Goal: Task Accomplishment & Management: Use online tool/utility

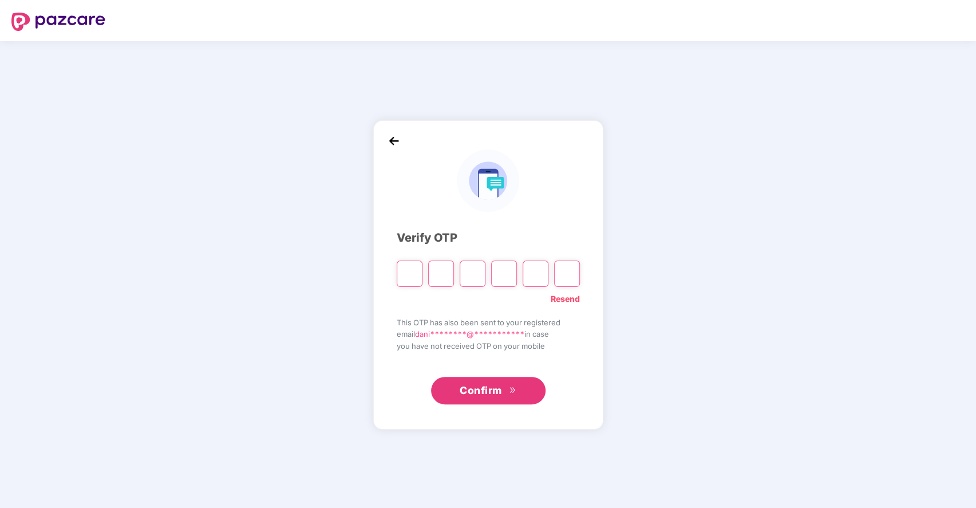
click at [415, 275] on input "Please enter verification code. Digit 1" at bounding box center [410, 273] width 26 height 26
click at [497, 382] on span "Confirm" at bounding box center [481, 390] width 42 height 16
click at [563, 296] on link "Resend" at bounding box center [565, 298] width 29 height 13
click at [410, 274] on input "Please enter verification code. Digit 1" at bounding box center [410, 273] width 26 height 26
type input "*"
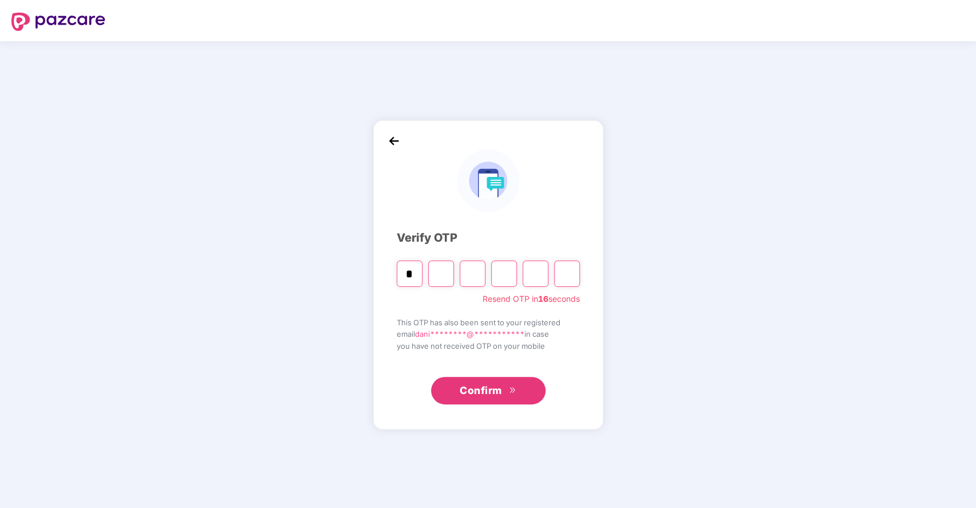
type input "*"
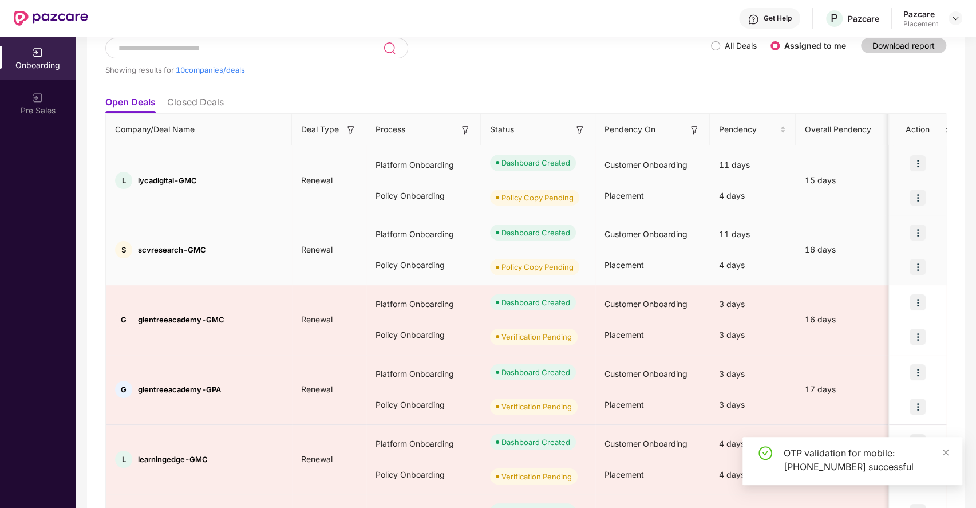
scroll to position [129, 0]
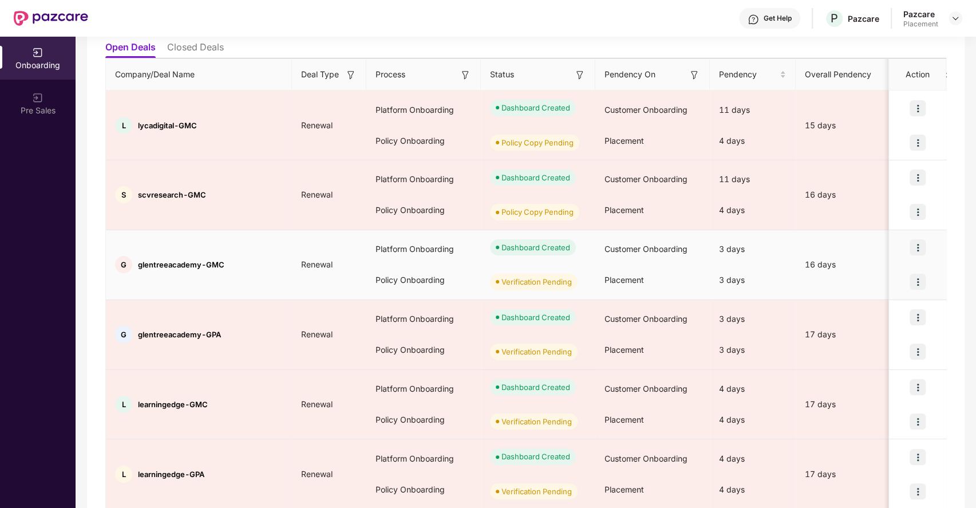
click at [917, 280] on img at bounding box center [917, 282] width 16 height 16
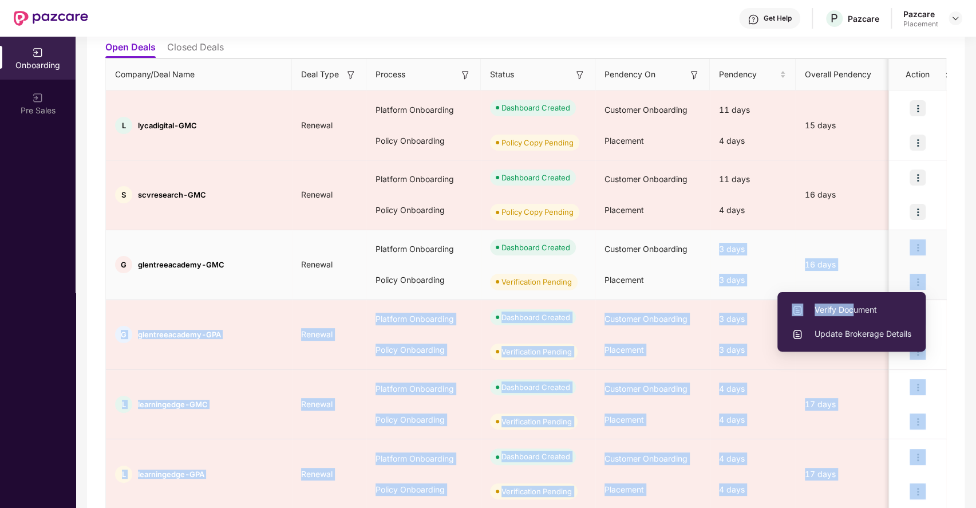
drag, startPoint x: 855, startPoint y: 308, endPoint x: 709, endPoint y: 290, distance: 147.6
click at [709, 290] on body "Get Help P Pazcare Pazcare Placement Onboarding Pre Sales Onboarding Showing re…" at bounding box center [488, 254] width 976 height 508
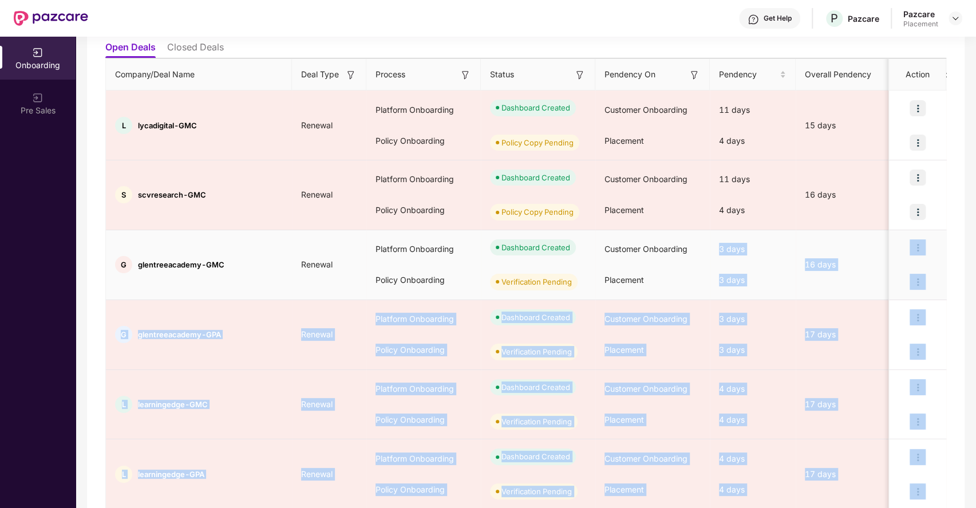
click at [687, 272] on div "Placement" at bounding box center [652, 279] width 114 height 31
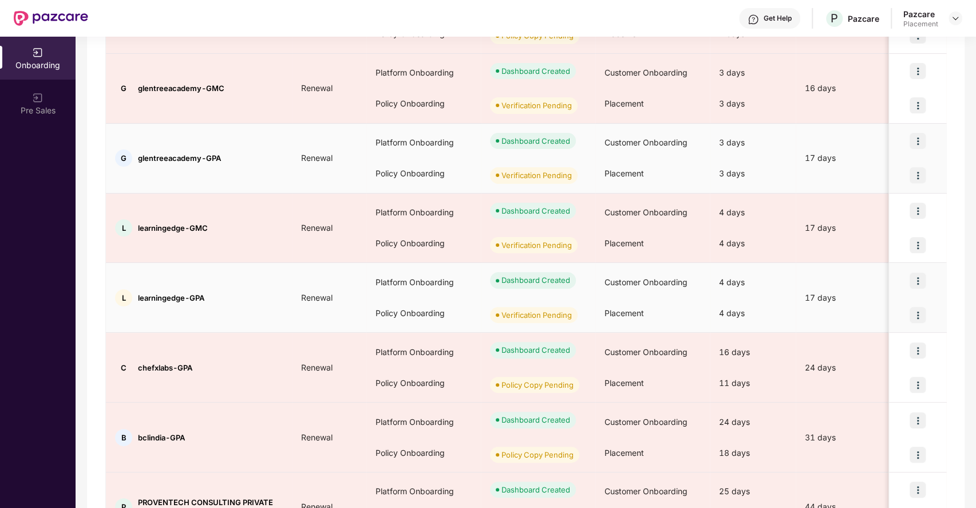
scroll to position [308, 0]
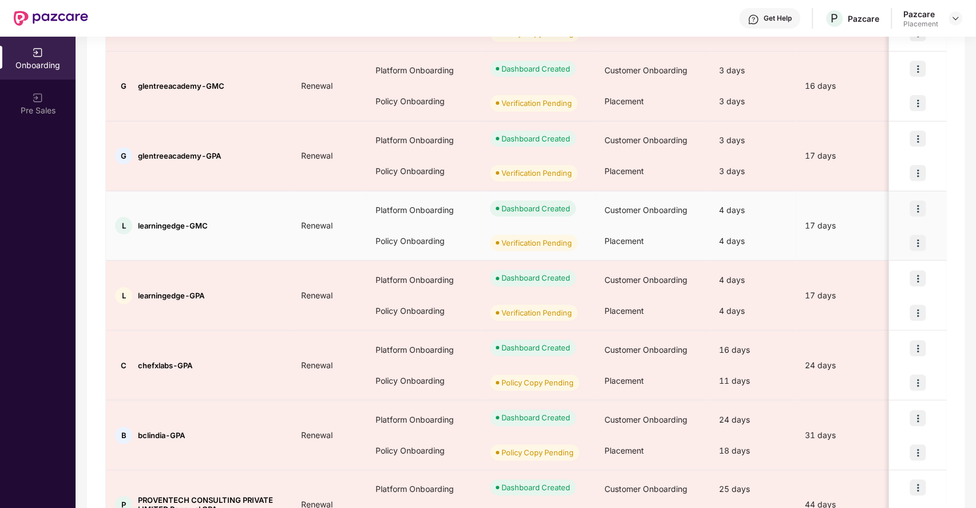
click at [915, 240] on img at bounding box center [917, 243] width 16 height 16
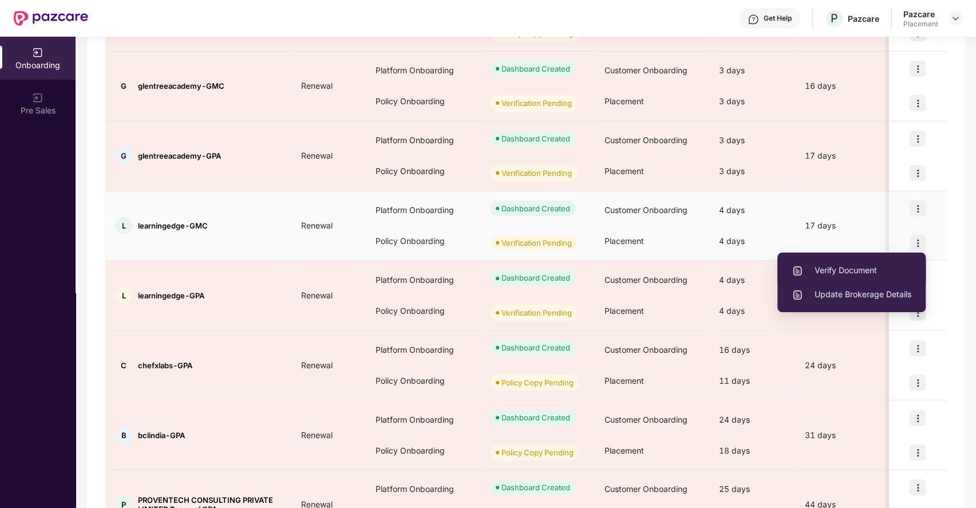
click at [841, 272] on span "Verify Document" at bounding box center [851, 270] width 120 height 13
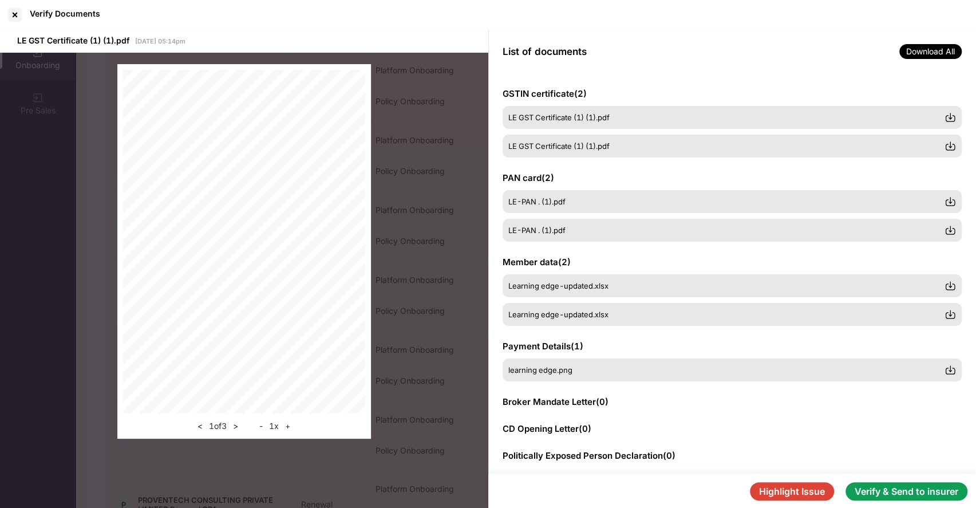
click at [920, 491] on button "Verify & Send to insurer" at bounding box center [906, 491] width 122 height 18
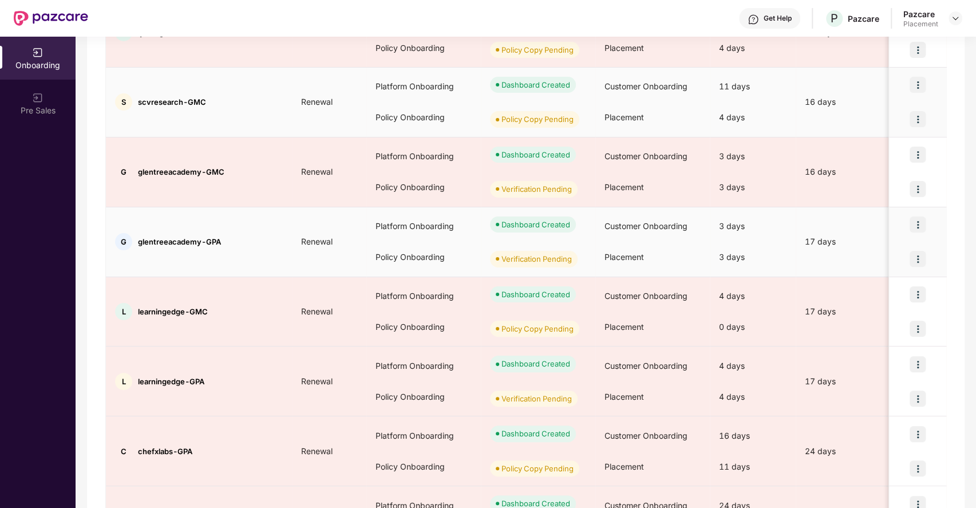
scroll to position [222, 0]
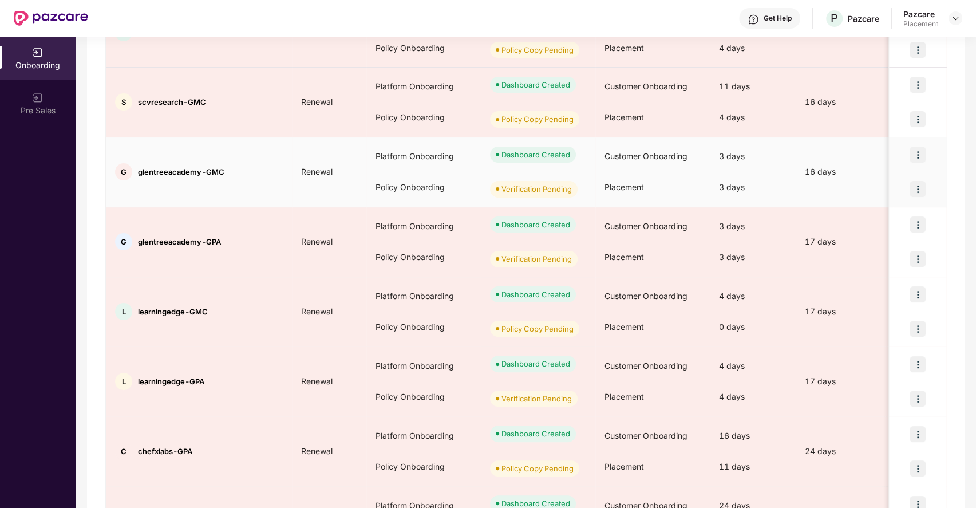
click at [919, 189] on img at bounding box center [917, 189] width 16 height 16
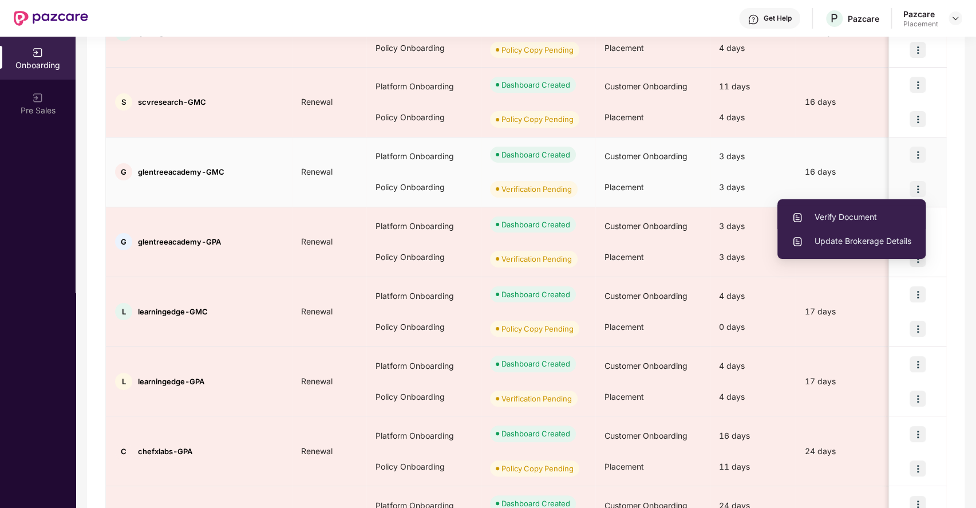
click at [837, 213] on span "Verify Document" at bounding box center [851, 217] width 120 height 13
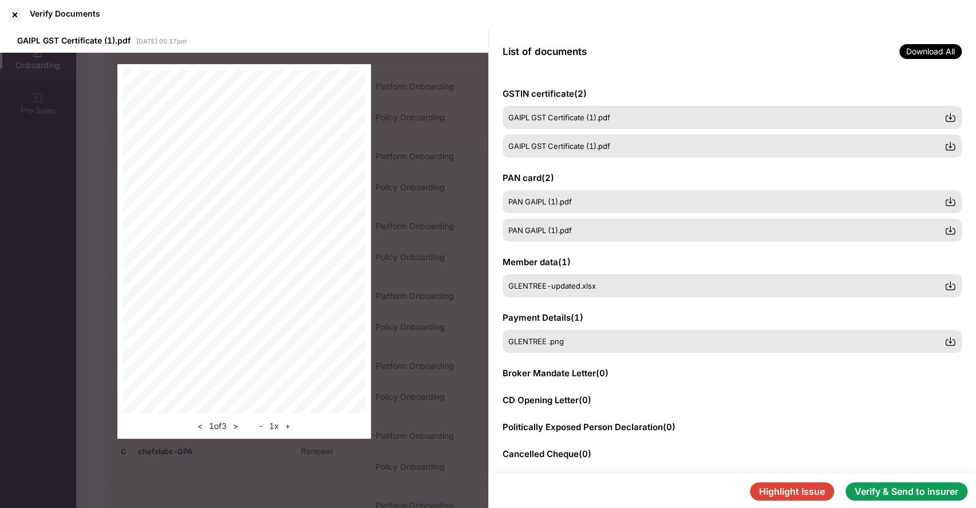
click at [862, 487] on button "Verify & Send to insurer" at bounding box center [906, 491] width 122 height 18
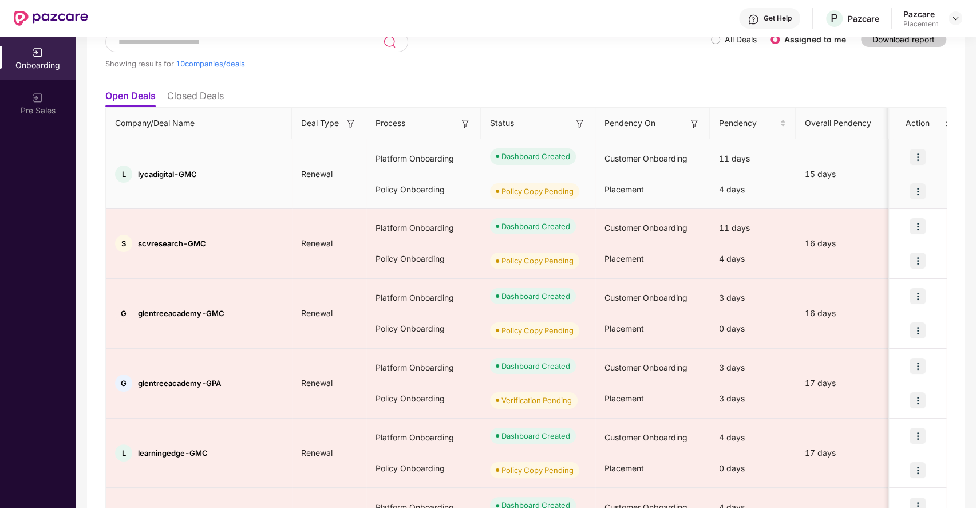
scroll to position [81, 0]
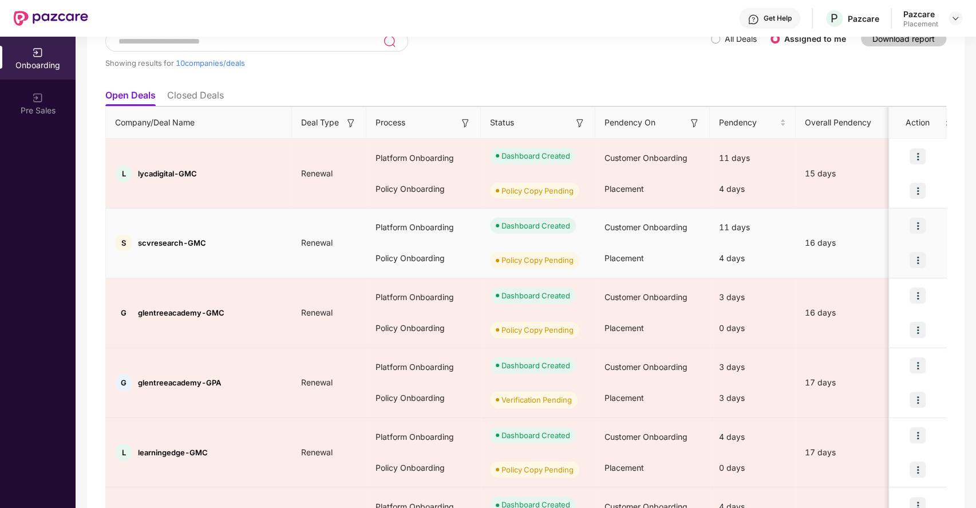
click at [170, 243] on span "scvresearch-GMC" at bounding box center [172, 242] width 68 height 9
click at [265, 248] on div "S scvresearch-GMC" at bounding box center [199, 242] width 186 height 17
click at [172, 239] on span "scvresearch-GMC" at bounding box center [172, 242] width 68 height 9
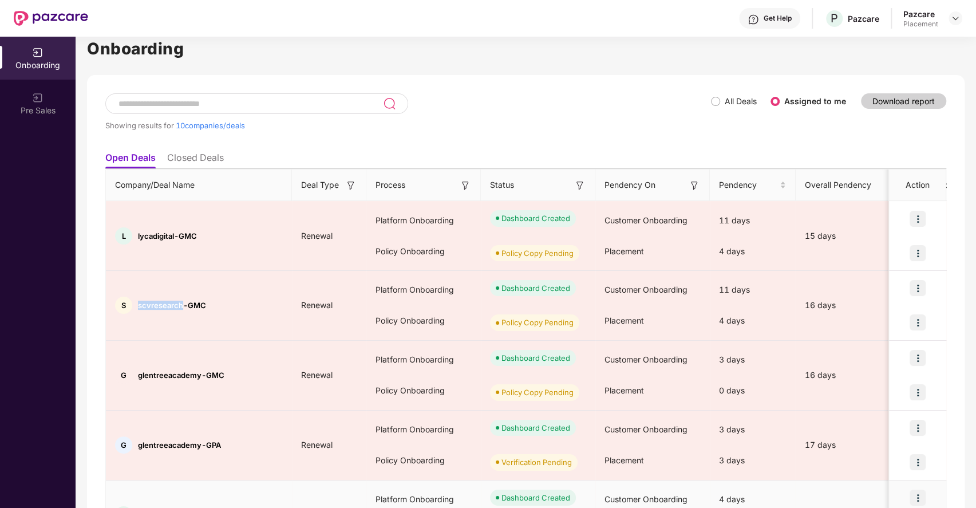
scroll to position [0, 0]
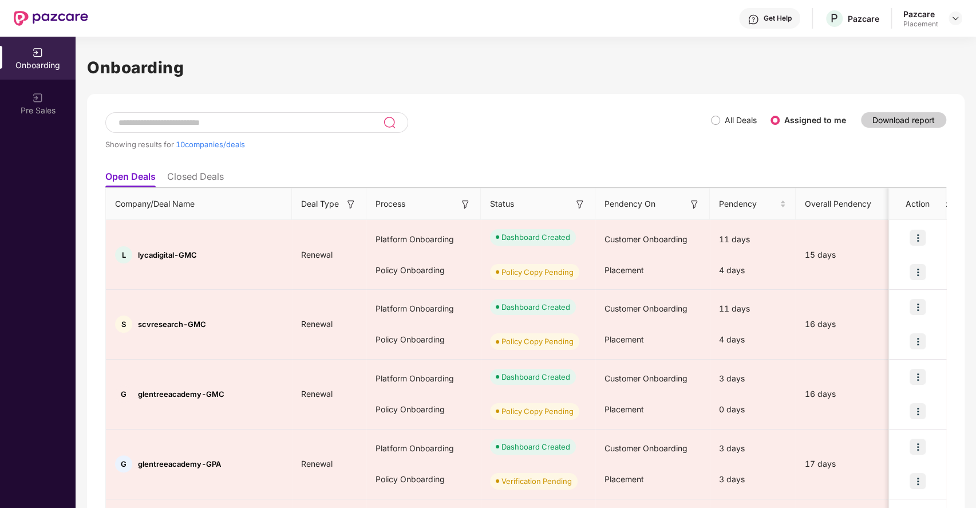
click at [528, 134] on div "Showing results for 10 companies/deals" at bounding box center [407, 138] width 605 height 53
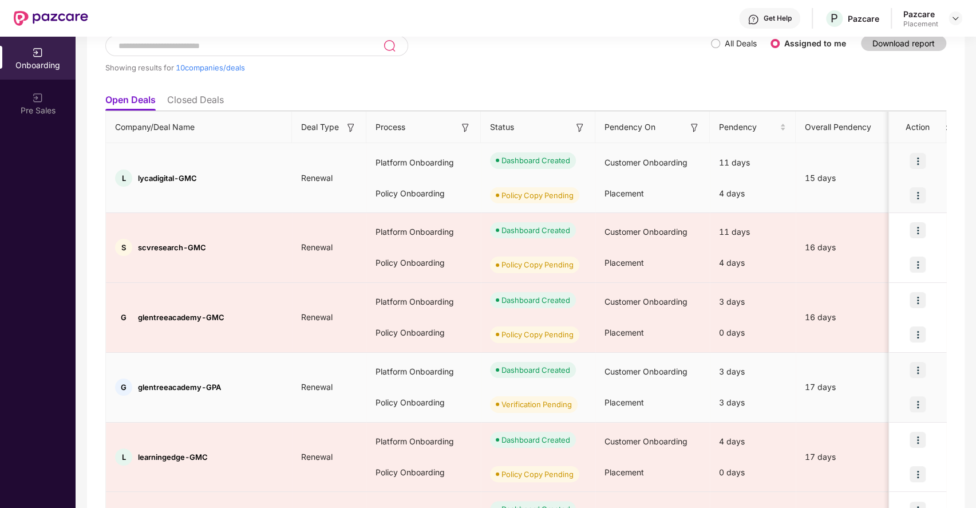
scroll to position [76, 0]
